Goal: Task Accomplishment & Management: Manage account settings

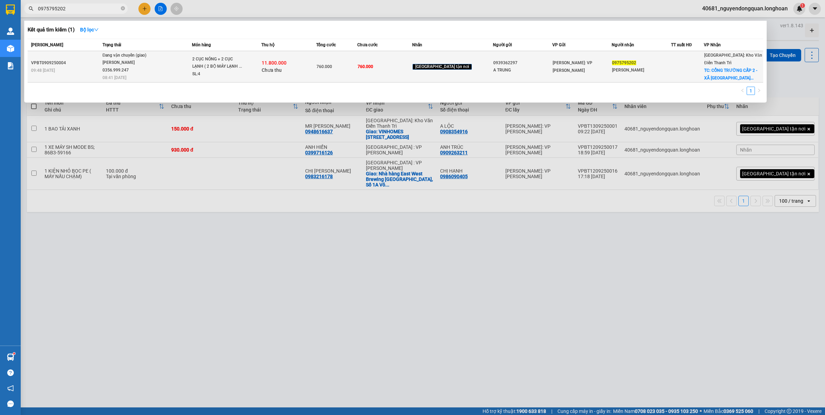
type input "0975795202"
click at [167, 74] on span "Đang vận chuyển (giao) [PERSON_NAME] 0356.999.247 08:41 [DATE]" at bounding box center [147, 66] width 89 height 29
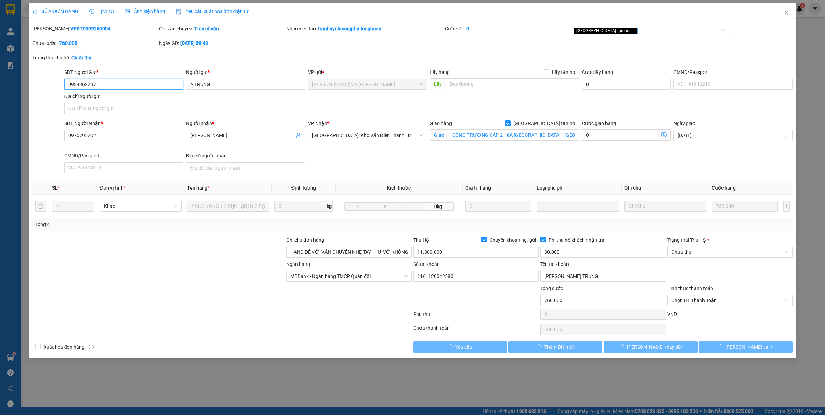
type input "0939362297"
type input "A TRUNG"
type input "0975795202"
type input "[PERSON_NAME]"
checkbox input "true"
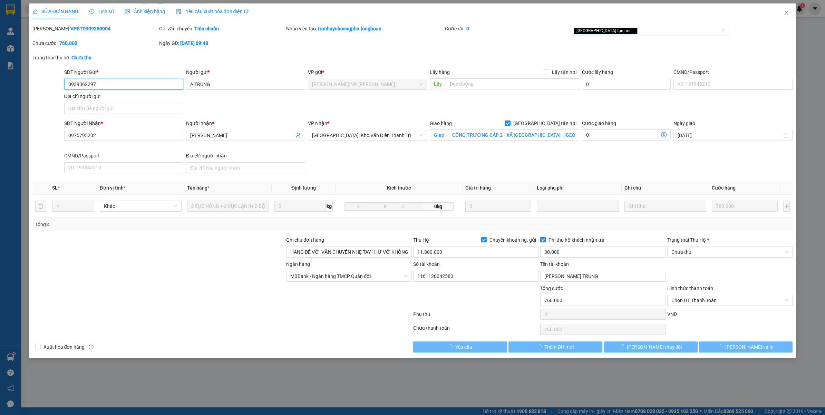
type input "CỔNG TRƯỜNG CẤP 2 - XÃ [GEOGRAPHIC_DATA] - [GEOGRAPHIC_DATA] ( CŨ )"
type input "HÀNG DỄ VỠ VẬN CHUYỂN NHẸ TAY - HƯ VỠ KHÔNG ĐỀN"
type input "760.000"
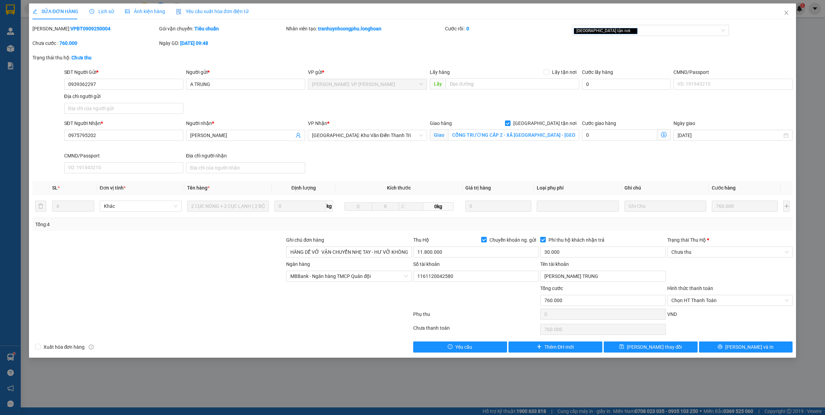
click at [104, 13] on span "Lịch sử" at bounding box center [101, 12] width 25 height 6
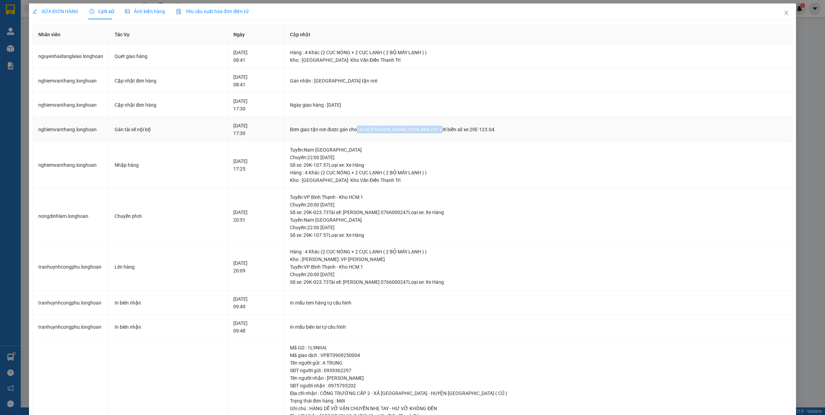
drag, startPoint x: 379, startPoint y: 130, endPoint x: 457, endPoint y: 133, distance: 78.8
click at [457, 133] on div "Đơn giao tận nơi được gán cho tài xế [PERSON_NAME] 0356.999.247 với biển số xe …" at bounding box center [538, 130] width 497 height 8
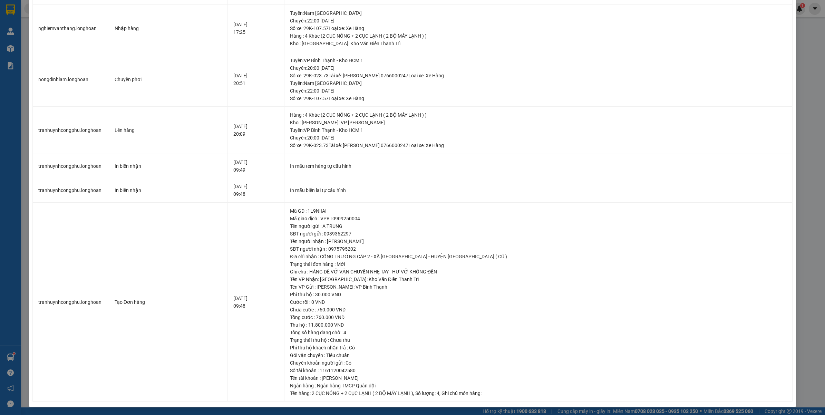
click at [808, 62] on div "SỬA ĐƠN HÀNG Lịch sử Ảnh kiện hàng Yêu cầu xuất hóa đơn điện tử Total Paid Fee …" at bounding box center [412, 207] width 825 height 415
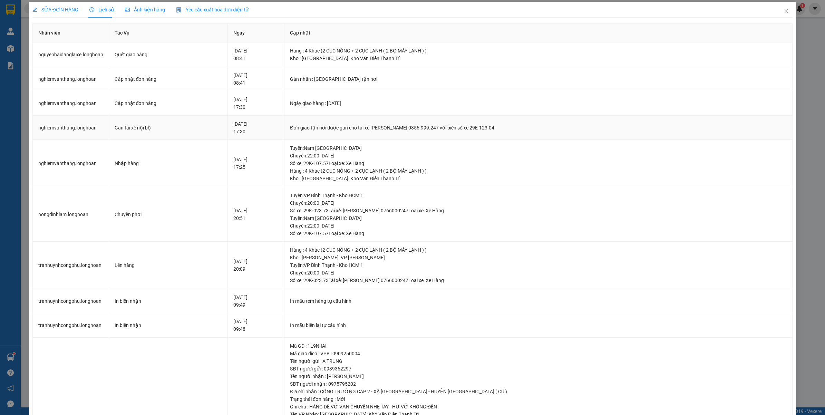
scroll to position [0, 0]
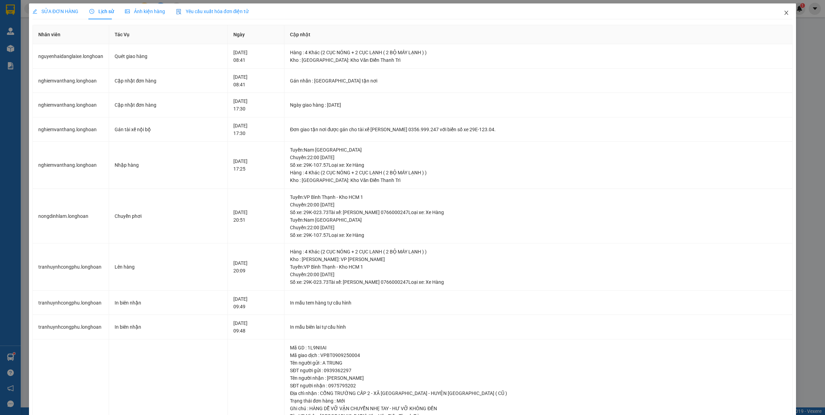
click at [783, 13] on icon "close" at bounding box center [786, 13] width 6 height 6
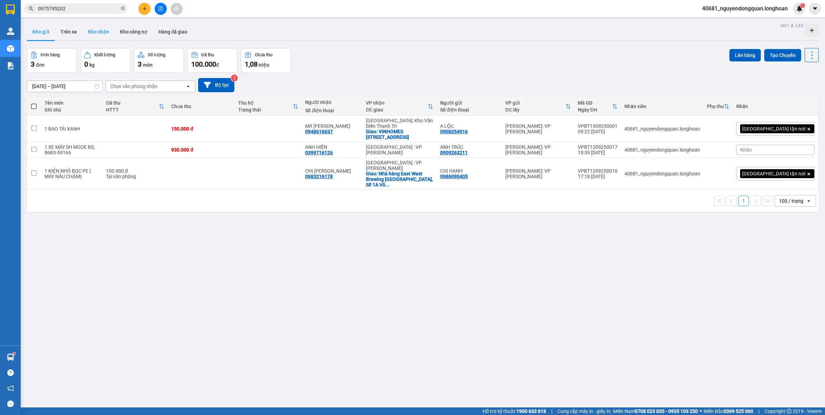
click at [97, 30] on button "Kho nhận" at bounding box center [98, 31] width 32 height 17
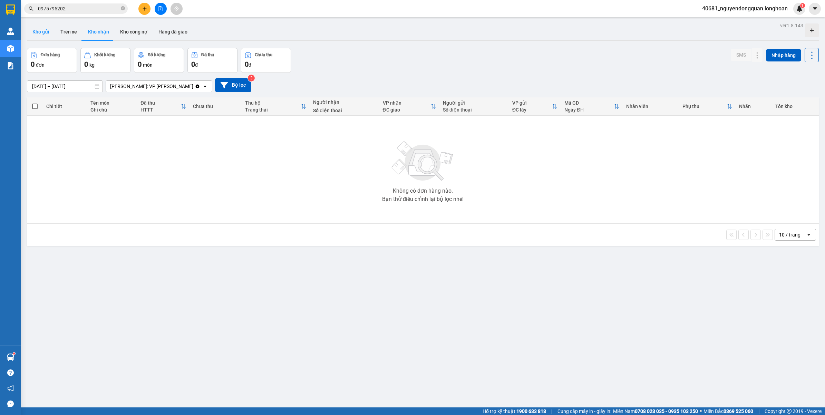
click at [43, 35] on button "Kho gửi" at bounding box center [41, 31] width 28 height 17
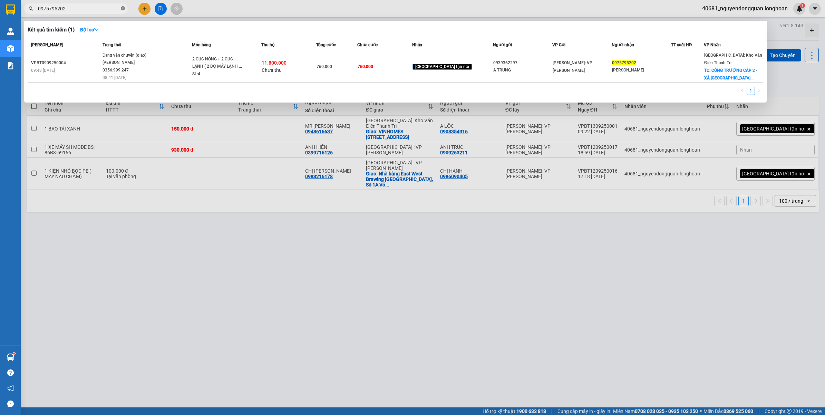
click at [124, 8] on icon "close-circle" at bounding box center [123, 8] width 4 height 4
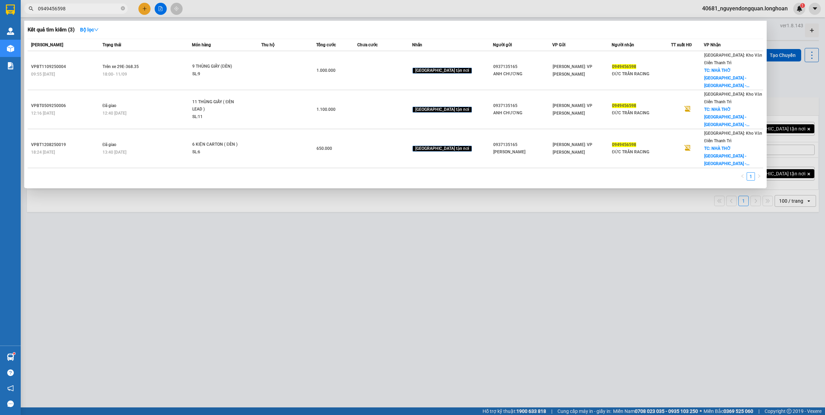
type input "0949456598"
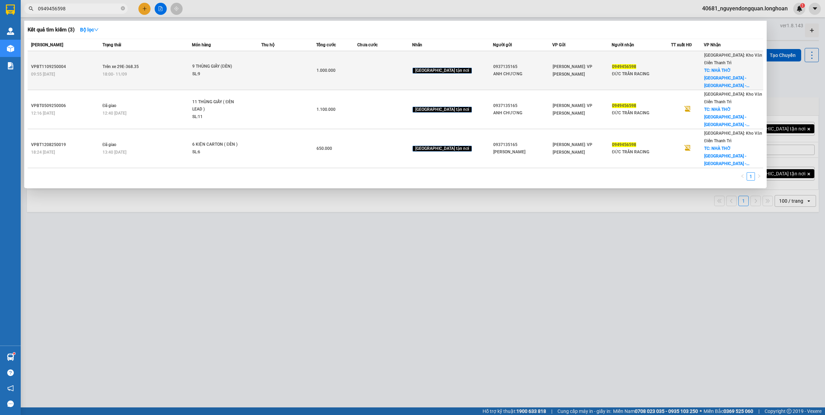
click at [179, 70] on div "18:00 [DATE]" at bounding box center [147, 74] width 89 height 8
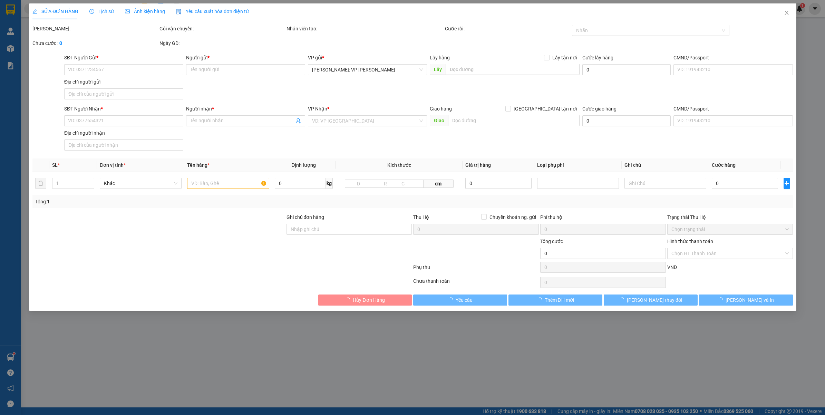
type input "0937135165"
type input "ANH CHƯƠNG"
type input "0949456598"
type input "ĐỨC TRẦN RACING"
checkbox input "true"
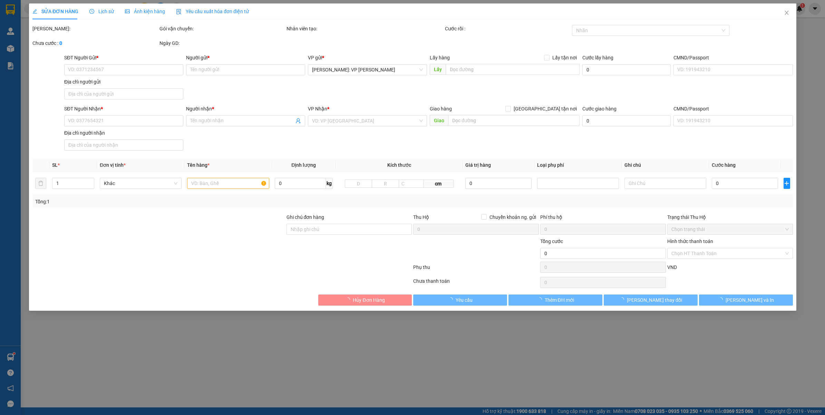
type input "NHÀ THỜ [GEOGRAPHIC_DATA] - [GEOGRAPHIC_DATA] - [GEOGRAPHIC_DATA]"
type input "VẬN CHUYỂN NHẸ TAY - HƯ VỠ KHÔNG ĐỀN"
type input "1.000.000"
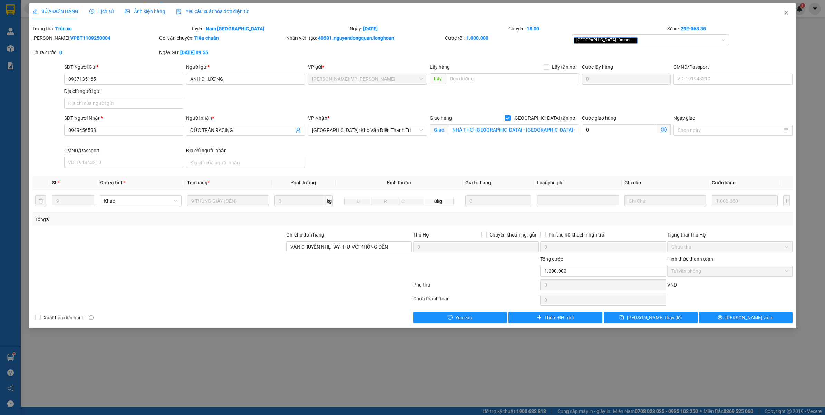
click at [105, 10] on span "Lịch sử" at bounding box center [101, 12] width 25 height 6
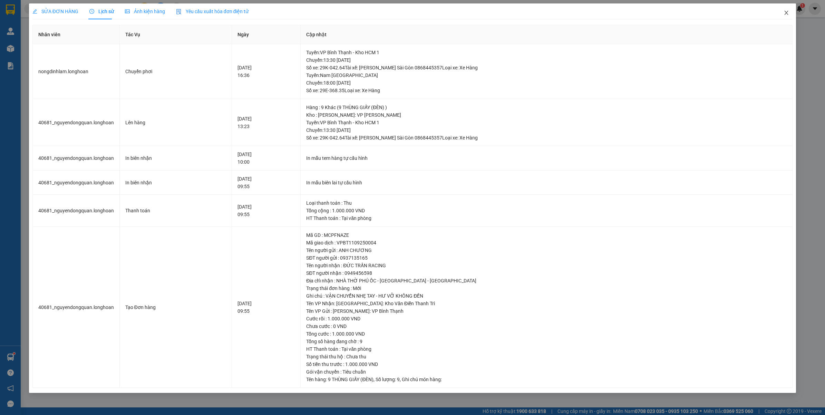
click at [786, 11] on icon "close" at bounding box center [786, 13] width 6 height 6
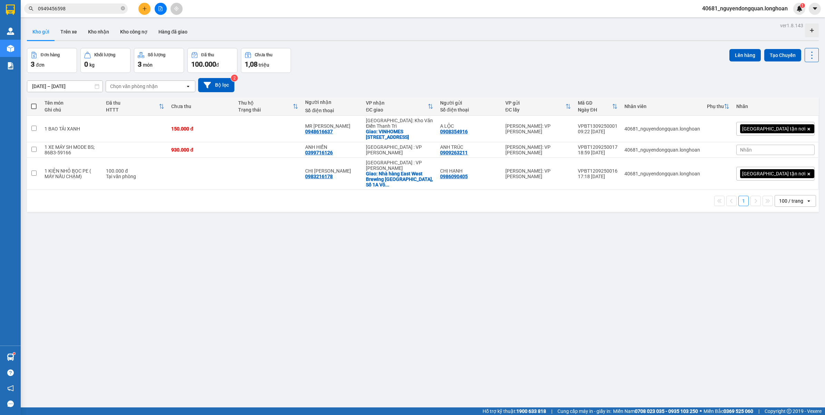
click at [768, 6] on span "40681_nguyendongquan.longhoan" at bounding box center [744, 8] width 97 height 9
click at [739, 23] on span "Đăng xuất" at bounding box center [747, 22] width 83 height 8
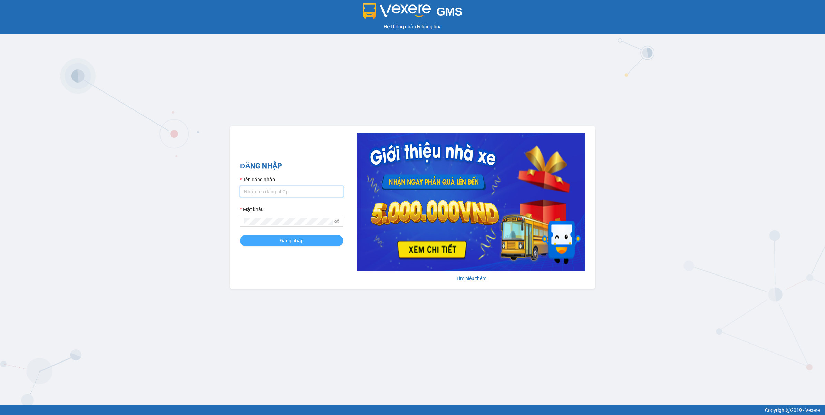
type input "nguyendongquan.longhoan"
click at [308, 242] on button "Đăng nhập" at bounding box center [292, 240] width 104 height 11
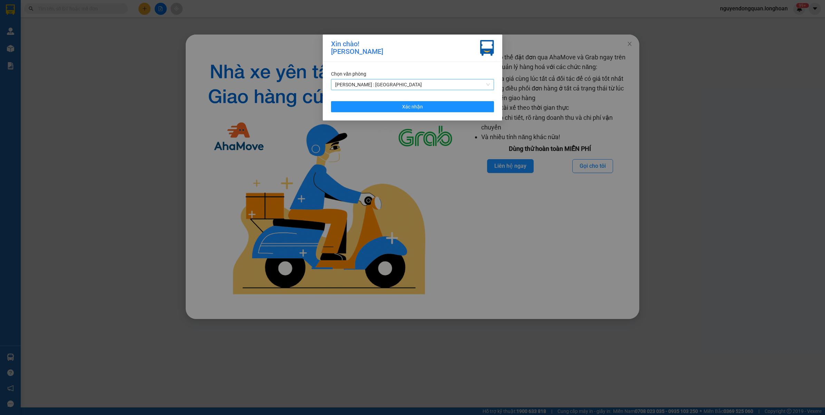
click at [403, 87] on span "[PERSON_NAME] : [GEOGRAPHIC_DATA]" at bounding box center [412, 84] width 155 height 10
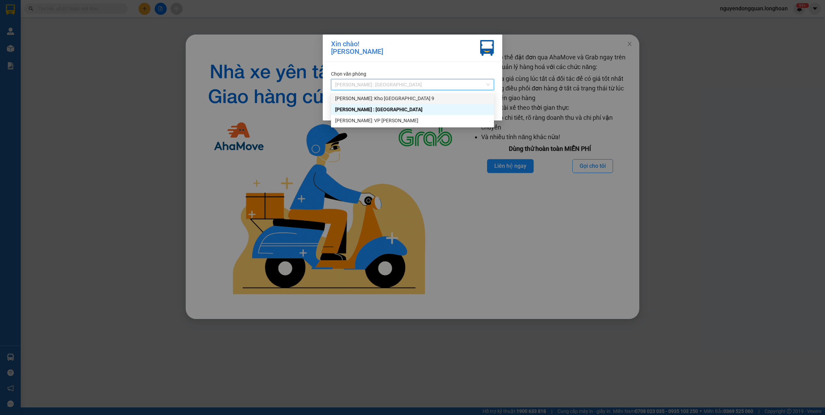
click at [400, 100] on div "[PERSON_NAME]: Kho [GEOGRAPHIC_DATA] 9" at bounding box center [412, 99] width 155 height 8
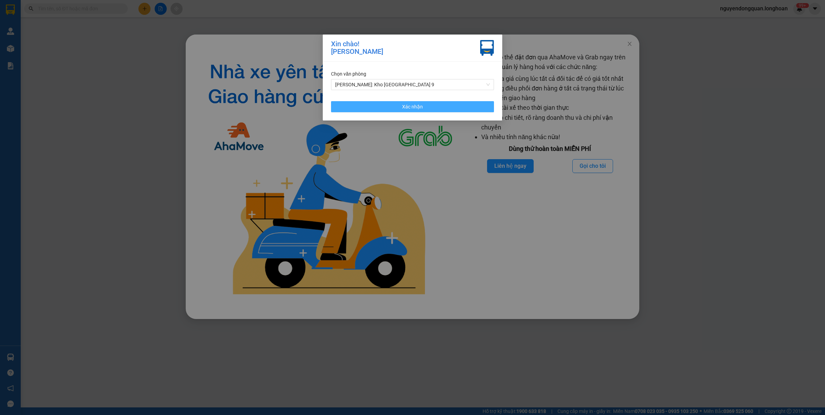
click at [401, 110] on button "Xác nhận" at bounding box center [412, 106] width 163 height 11
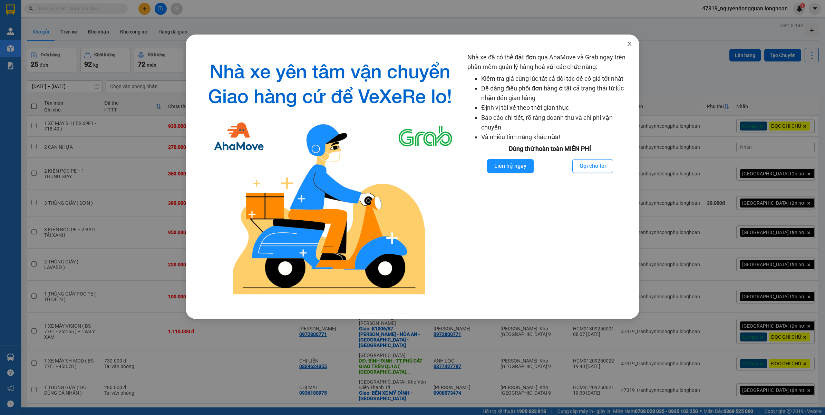
click at [629, 46] on icon "close" at bounding box center [630, 44] width 6 height 6
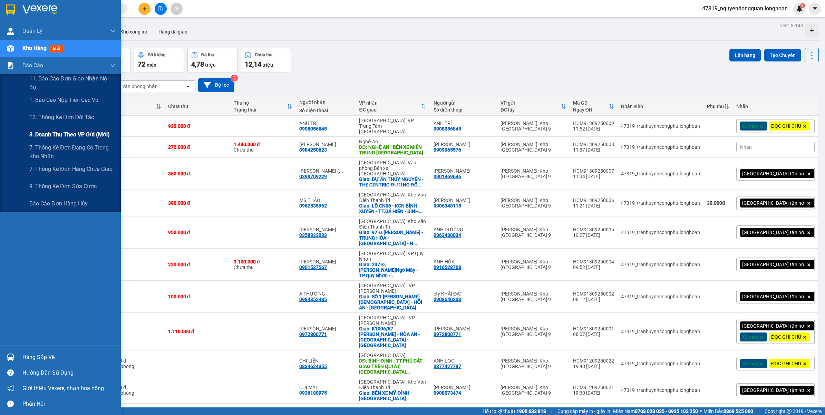
click at [70, 139] on span "3. Doanh Thu theo VP Gửi (mới)" at bounding box center [69, 134] width 80 height 9
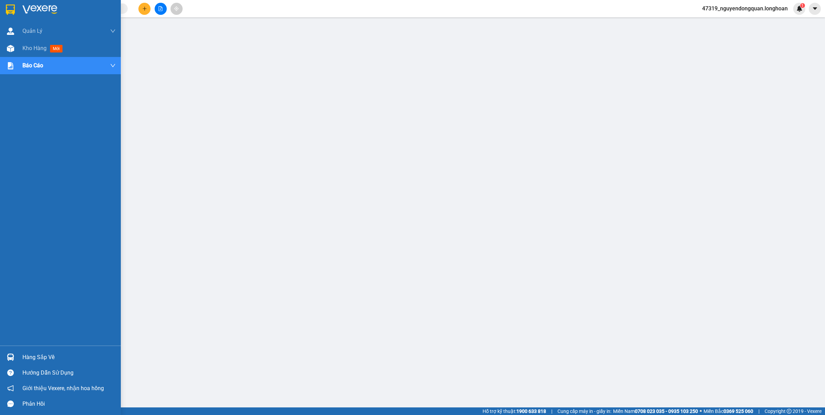
click at [0, 10] on html "Kết quả tìm kiếm ( 0 ) Bộ lọc No Data 47319_nguyendongquan.longhoan 1 Quản Lý Q…" at bounding box center [412, 207] width 825 height 415
click at [25, 3] on div at bounding box center [60, 11] width 121 height 22
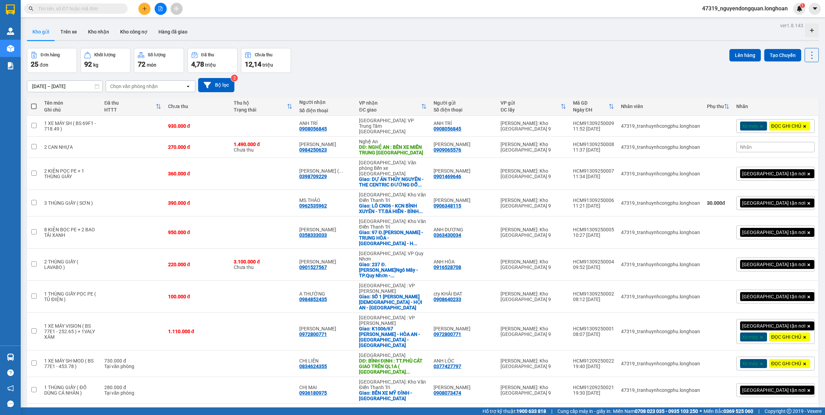
click at [768, 12] on span "47319_nguyendongquan.longhoan" at bounding box center [744, 8] width 97 height 9
click at [734, 22] on span "Đăng xuất" at bounding box center [747, 22] width 83 height 8
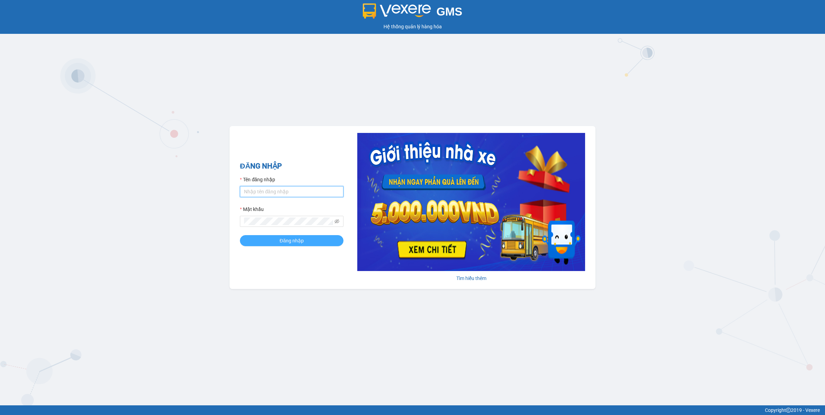
type input "nguyendongquan.longhoan"
click at [318, 242] on button "Đăng nhập" at bounding box center [292, 240] width 104 height 11
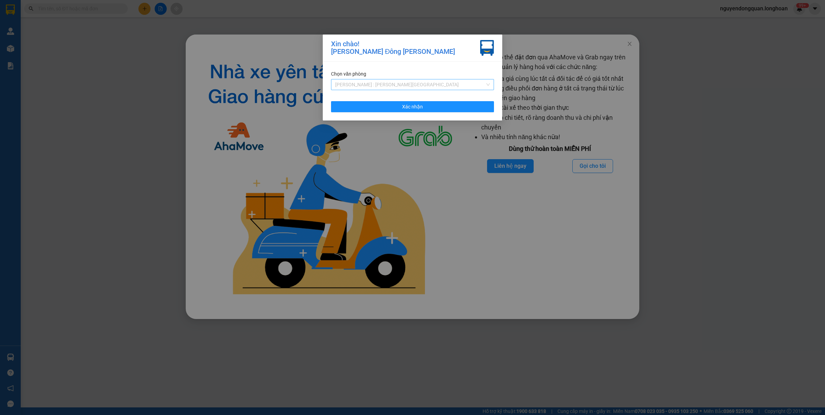
click at [397, 83] on span "[PERSON_NAME] : [GEOGRAPHIC_DATA]" at bounding box center [412, 84] width 155 height 10
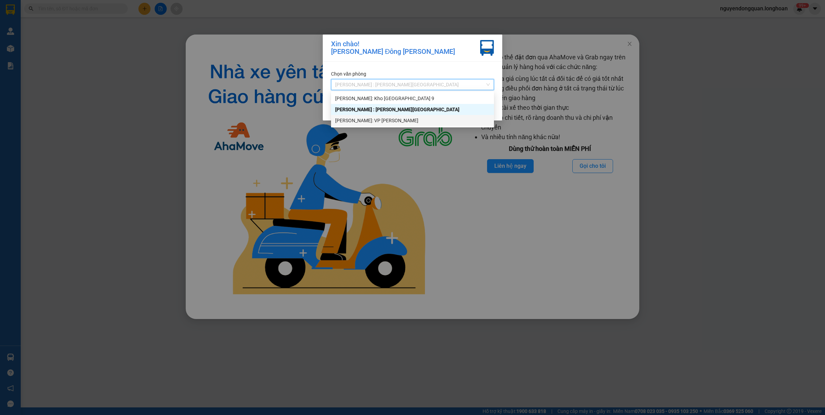
click at [380, 121] on div "[PERSON_NAME]: VP [PERSON_NAME]" at bounding box center [412, 121] width 155 height 8
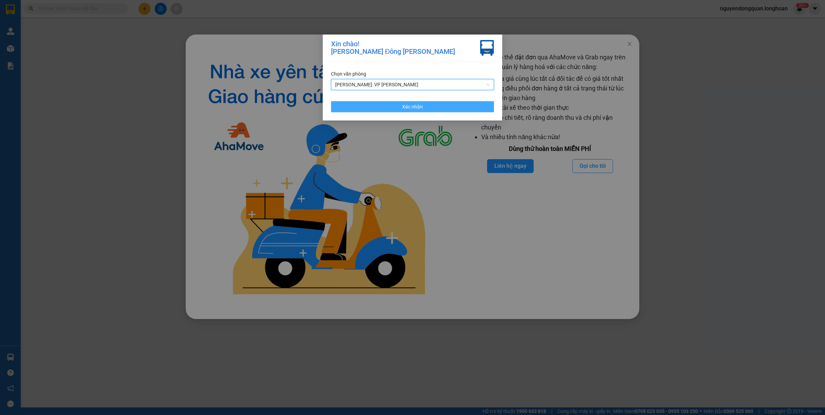
click at [429, 107] on button "Xác nhận" at bounding box center [412, 106] width 163 height 11
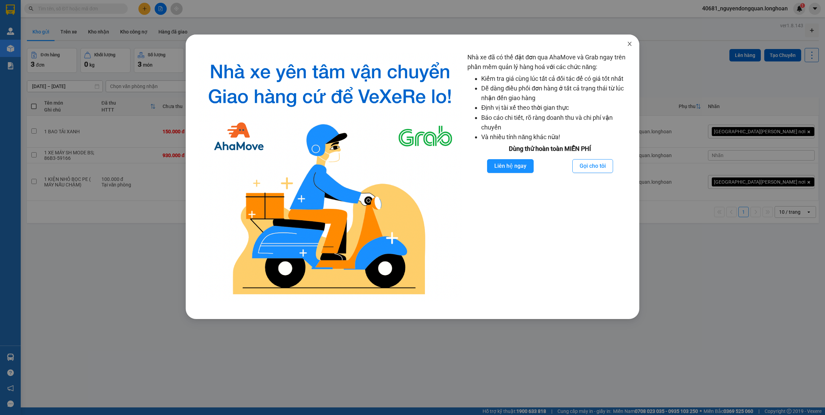
click at [632, 41] on span "Close" at bounding box center [629, 44] width 19 height 19
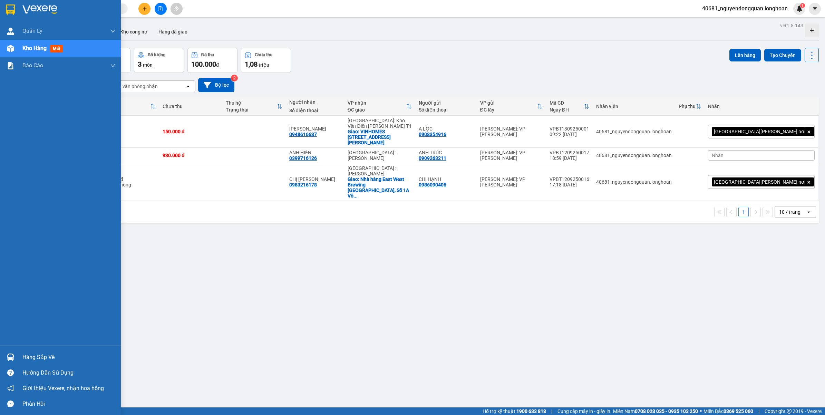
click at [11, 351] on div "Hàng sắp về" at bounding box center [60, 357] width 121 height 16
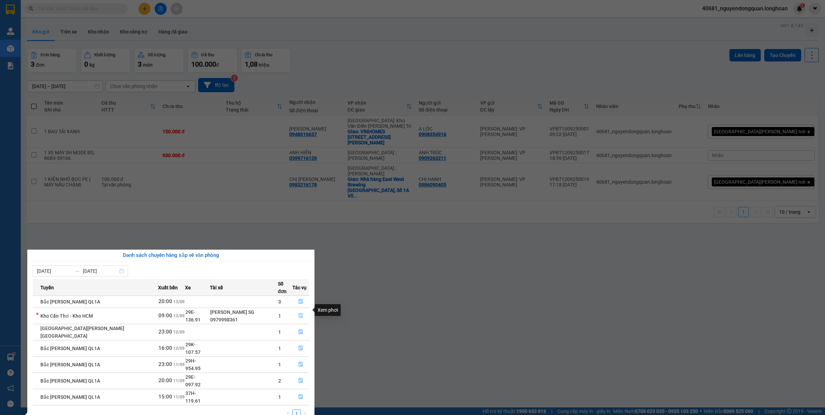
click at [294, 311] on button "button" at bounding box center [301, 315] width 16 height 11
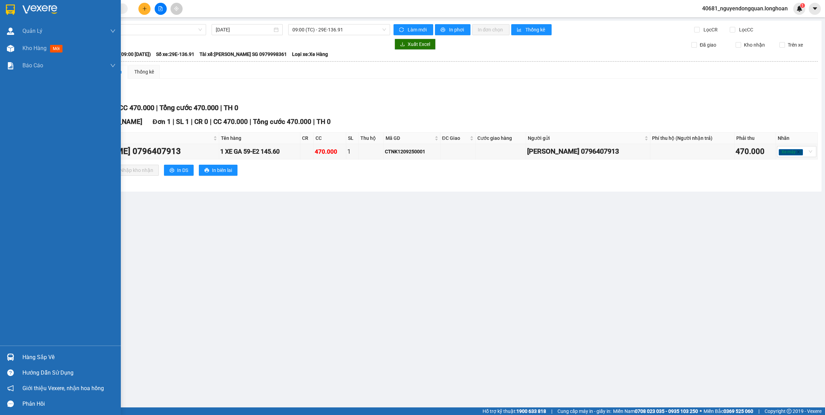
click at [39, 7] on img at bounding box center [39, 9] width 35 height 10
